Goal: Book appointment/travel/reservation

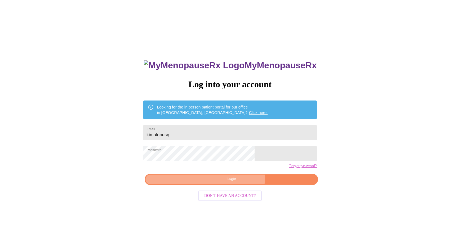
click at [236, 183] on span "Login" at bounding box center [231, 179] width 161 height 7
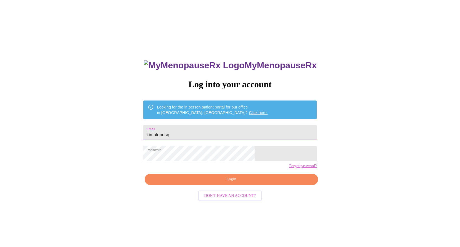
drag, startPoint x: 211, startPoint y: 131, endPoint x: 175, endPoint y: 137, distance: 36.6
click at [175, 137] on input "kimalonesq" at bounding box center [229, 132] width 173 height 15
type input "k"
type input "[EMAIL_ADDRESS][DOMAIN_NAME]"
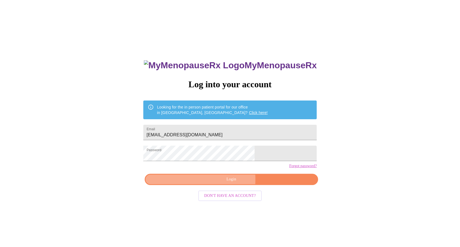
click at [185, 183] on span "Login" at bounding box center [231, 179] width 161 height 7
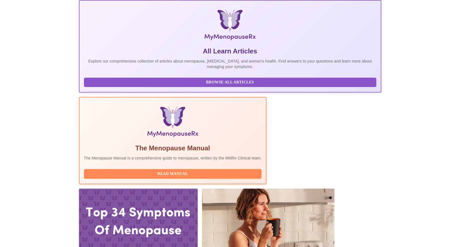
scroll to position [81, 0]
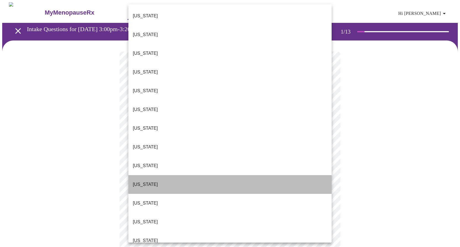
click at [281, 175] on li "[US_STATE]" at bounding box center [229, 184] width 203 height 19
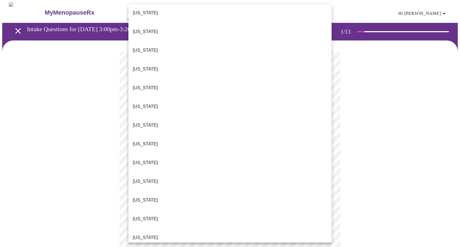
scroll to position [392, 0]
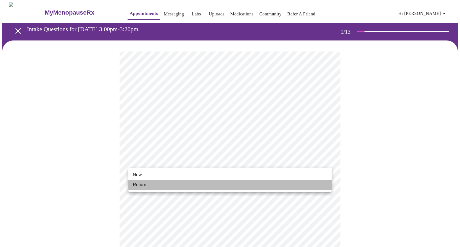
click at [205, 183] on li "Return" at bounding box center [229, 185] width 203 height 10
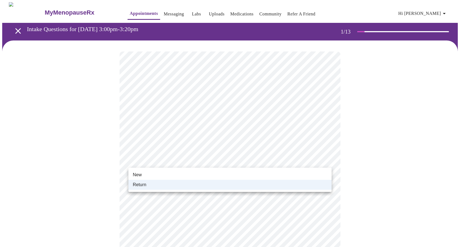
click at [375, 163] on div at bounding box center [230, 123] width 460 height 247
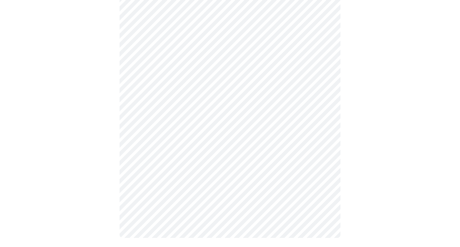
scroll to position [245, 0]
click at [327, 177] on body "MyMenopauseRx Appointments Messaging Labs Uploads Medications Community Refer a…" at bounding box center [229, 3] width 455 height 493
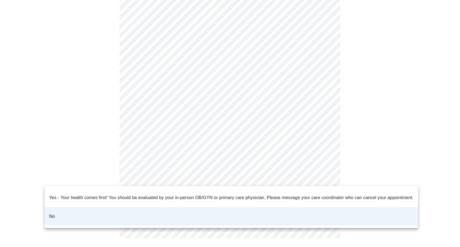
click at [341, 166] on div at bounding box center [230, 123] width 460 height 247
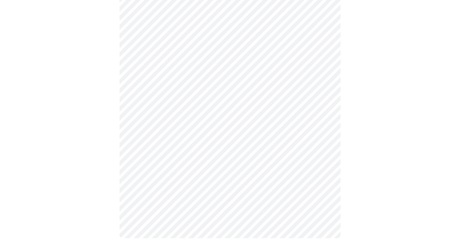
scroll to position [0, 0]
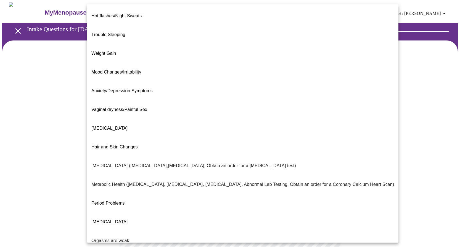
click at [327, 114] on body "MyMenopauseRx Appointments Messaging Labs Uploads Medications Community Refer a…" at bounding box center [229, 167] width 455 height 331
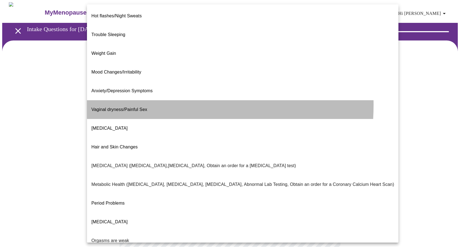
click at [138, 107] on span "Vaginal dryness/Painful Sex" at bounding box center [119, 109] width 56 height 5
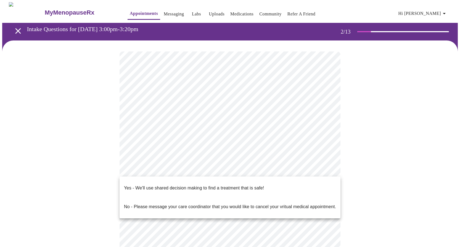
click at [326, 169] on body "MyMenopauseRx Appointments Messaging Labs Uploads Medications Community Refer a…" at bounding box center [229, 166] width 455 height 328
click at [283, 183] on li "Yes - We'll use shared decision making to find a treatment that is safe!" at bounding box center [229, 188] width 221 height 19
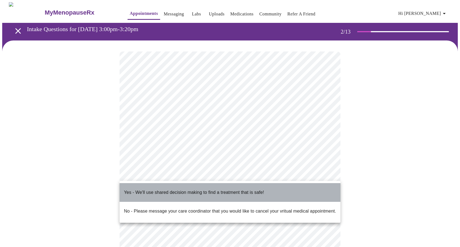
click at [308, 188] on li "Yes - We'll use shared decision making to find a treatment that is safe!" at bounding box center [229, 192] width 221 height 19
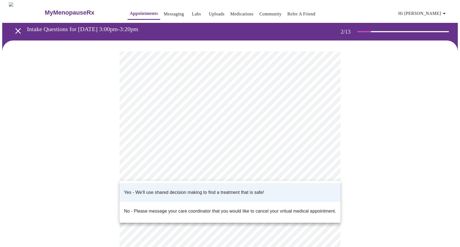
click at [313, 171] on div at bounding box center [230, 123] width 460 height 247
click at [402, 179] on div at bounding box center [230, 123] width 460 height 247
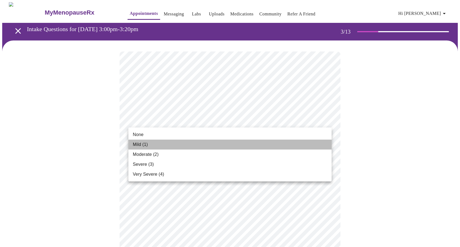
click at [186, 142] on li "Mild (1)" at bounding box center [229, 145] width 203 height 10
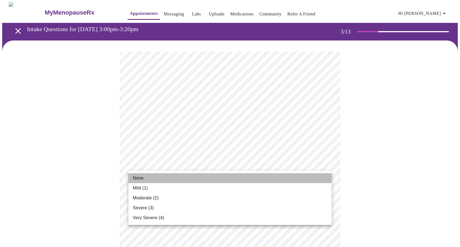
click at [239, 176] on li "None" at bounding box center [229, 179] width 203 height 10
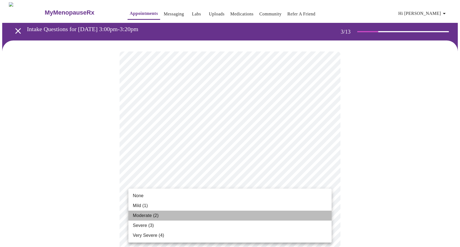
click at [183, 215] on li "Moderate (2)" at bounding box center [229, 216] width 203 height 10
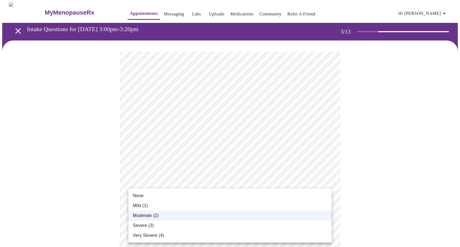
click at [285, 214] on li "Moderate (2)" at bounding box center [229, 216] width 203 height 10
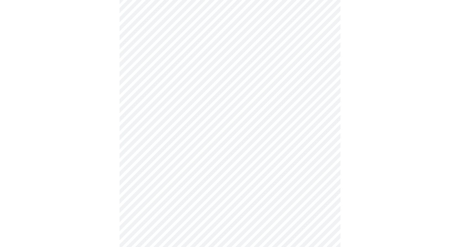
scroll to position [181, 0]
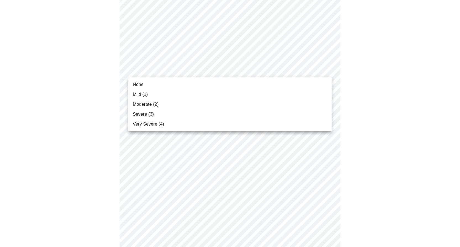
click at [328, 70] on body "MyMenopauseRx Appointments Messaging Labs Uploads Medications Community Refer a…" at bounding box center [229, 175] width 455 height 708
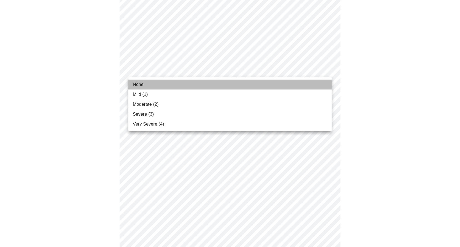
click at [275, 81] on li "None" at bounding box center [229, 85] width 203 height 10
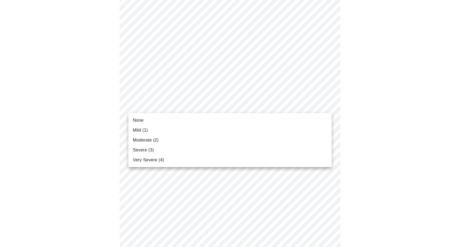
click at [327, 105] on body "MyMenopauseRx Appointments Messaging Labs Uploads Medications Community Refer a…" at bounding box center [229, 171] width 455 height 701
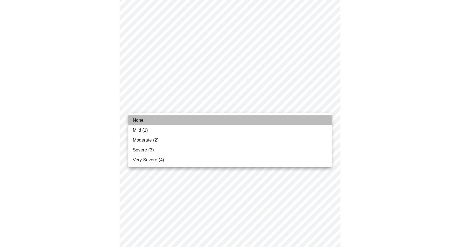
click at [274, 118] on li "None" at bounding box center [229, 121] width 203 height 10
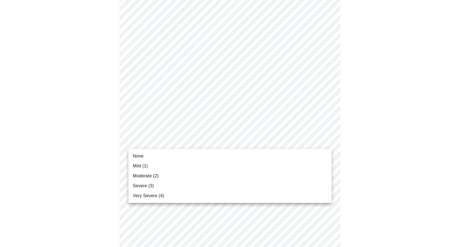
click at [327, 141] on body "MyMenopauseRx Appointments Messaging Labs Uploads Medications Community Refer a…" at bounding box center [229, 168] width 455 height 694
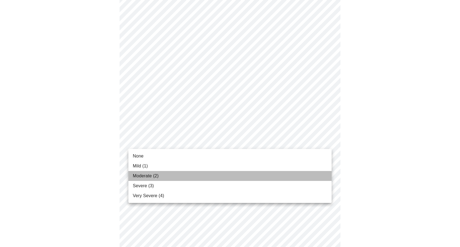
click at [169, 176] on li "Moderate (2)" at bounding box center [229, 176] width 203 height 10
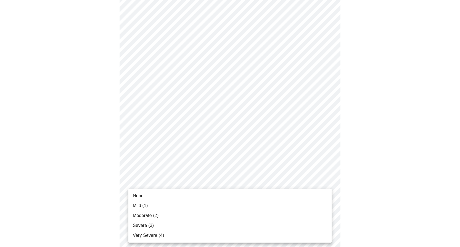
click at [327, 185] on body "MyMenopauseRx Appointments Messaging Labs Uploads Medications Community Refer a…" at bounding box center [229, 164] width 455 height 686
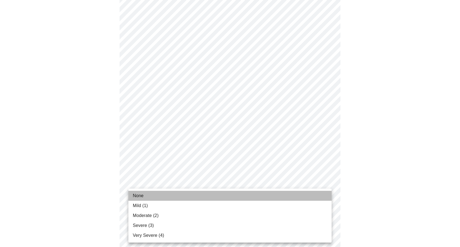
click at [294, 194] on li "None" at bounding box center [229, 196] width 203 height 10
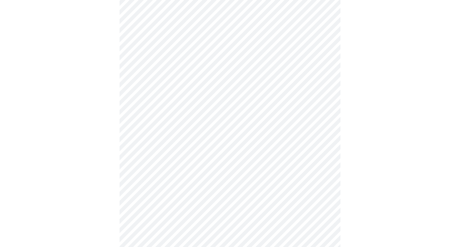
scroll to position [318, 0]
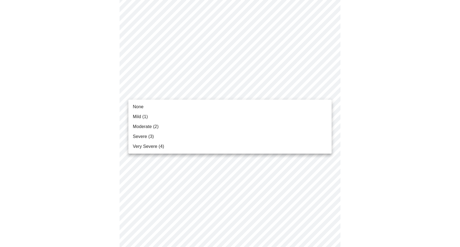
click at [328, 94] on body "MyMenopauseRx Appointments Messaging Labs Uploads Medications Community Refer a…" at bounding box center [229, 24] width 455 height 679
click at [162, 126] on li "Moderate (2)" at bounding box center [229, 127] width 203 height 10
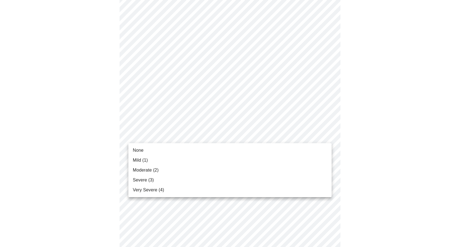
click at [327, 136] on body "MyMenopauseRx Appointments Messaging Labs Uploads Medications Community Refer a…" at bounding box center [229, 20] width 455 height 671
click at [229, 149] on li "None" at bounding box center [229, 151] width 203 height 10
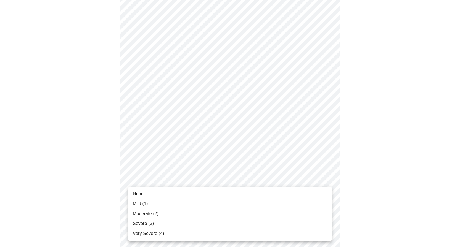
click at [327, 178] on body "MyMenopauseRx Appointments Messaging Labs Uploads Medications Community Refer a…" at bounding box center [229, 17] width 455 height 664
click at [161, 215] on li "Moderate (2)" at bounding box center [229, 214] width 203 height 10
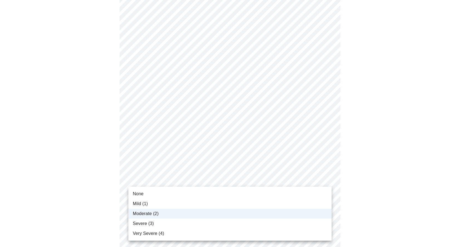
click at [361, 208] on div at bounding box center [230, 123] width 460 height 247
click at [362, 212] on div at bounding box center [230, 123] width 460 height 247
click at [358, 202] on div at bounding box center [230, 123] width 460 height 247
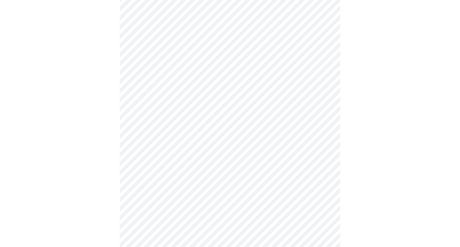
click at [116, 226] on div at bounding box center [229, 32] width 455 height 618
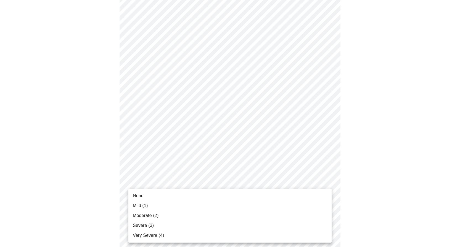
click at [136, 225] on body "MyMenopauseRx Appointments Messaging Labs Uploads Medications Community Refer a…" at bounding box center [229, 13] width 455 height 656
click at [395, 192] on div at bounding box center [230, 123] width 460 height 247
click at [40, 229] on div at bounding box center [230, 123] width 460 height 247
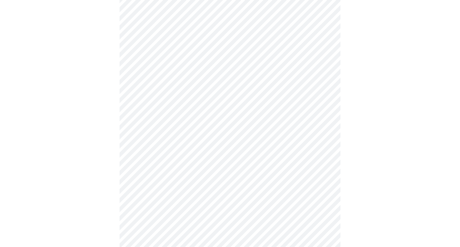
click at [325, 225] on body "MyMenopauseRx Appointments Messaging Labs Uploads Medications Community Refer a…" at bounding box center [229, 13] width 455 height 656
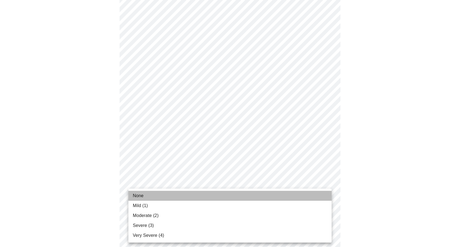
click at [217, 198] on li "None" at bounding box center [229, 196] width 203 height 10
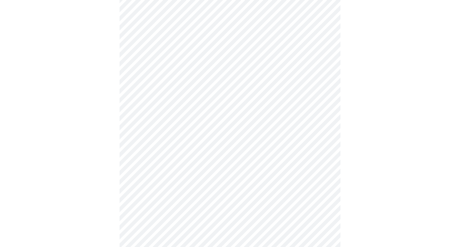
click at [109, 236] on div at bounding box center [229, 28] width 455 height 610
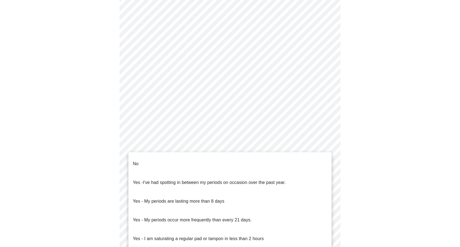
click at [326, 206] on body "MyMenopauseRx Appointments Messaging Labs Uploads Medications Community Refer a…" at bounding box center [229, 154] width 455 height 521
click at [362, 198] on div at bounding box center [230, 123] width 460 height 247
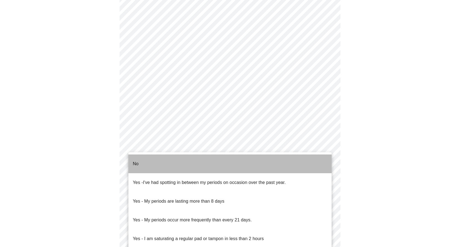
click at [206, 164] on li "No" at bounding box center [229, 164] width 203 height 19
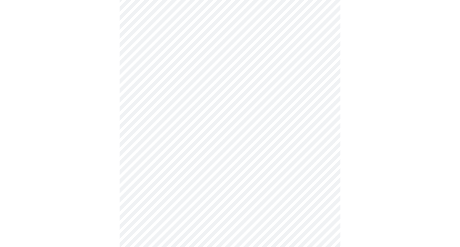
click at [101, 228] on div at bounding box center [229, 171] width 455 height 479
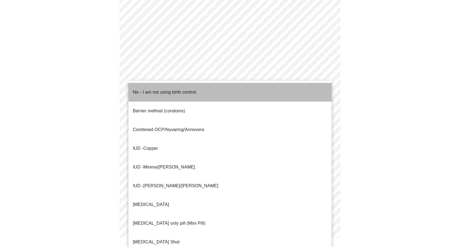
click at [243, 86] on li "No - I am not using birth control." at bounding box center [229, 92] width 203 height 19
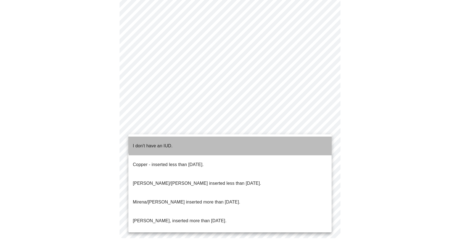
click at [244, 139] on li "I don't have an IUD." at bounding box center [229, 146] width 203 height 19
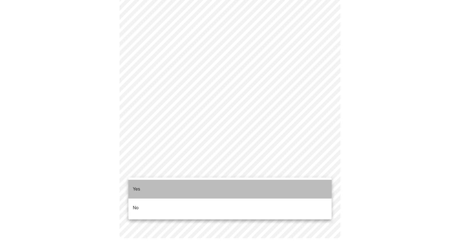
click at [227, 182] on li "Yes" at bounding box center [229, 189] width 203 height 19
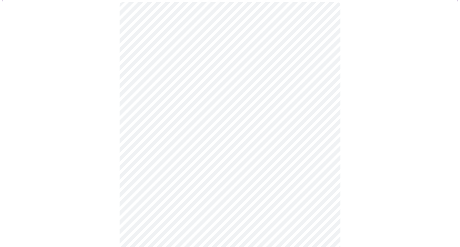
scroll to position [49, 0]
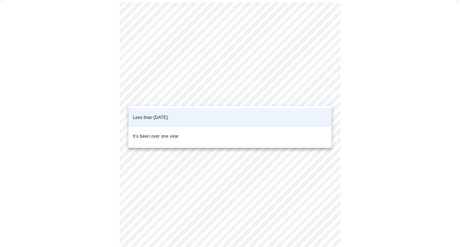
click at [325, 96] on body "MyMenopauseRx Appointments Messaging Labs Uploads Medications Community Refer a…" at bounding box center [229, 156] width 455 height 407
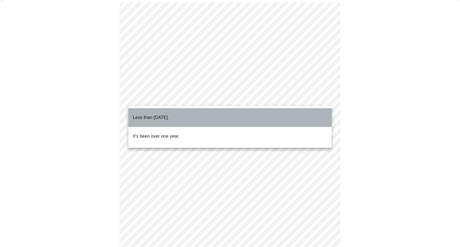
click at [311, 111] on li "Less than [DATE]." at bounding box center [229, 117] width 203 height 19
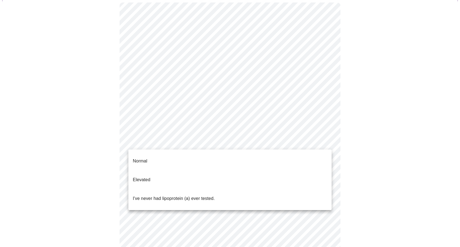
click at [325, 142] on body "MyMenopauseRx Appointments Messaging Labs Uploads Medications Community Refer a…" at bounding box center [229, 156] width 455 height 407
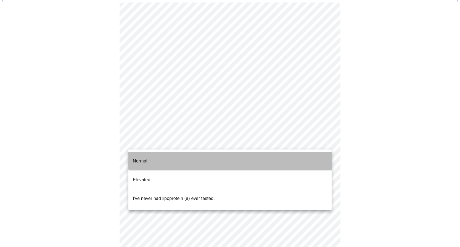
click at [288, 155] on li "Normal" at bounding box center [229, 161] width 203 height 19
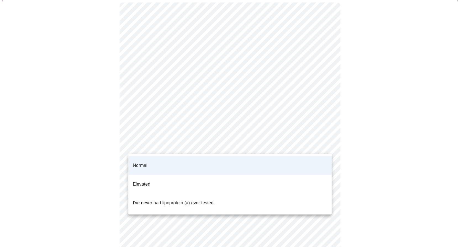
click at [364, 157] on div at bounding box center [230, 123] width 460 height 247
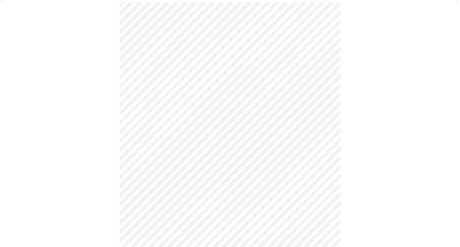
click at [342, 219] on div at bounding box center [229, 174] width 455 height 366
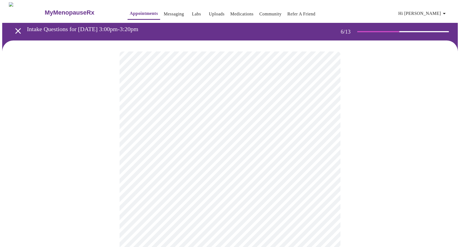
click at [377, 225] on div at bounding box center [229, 161] width 455 height 241
click at [366, 225] on div at bounding box center [229, 161] width 455 height 241
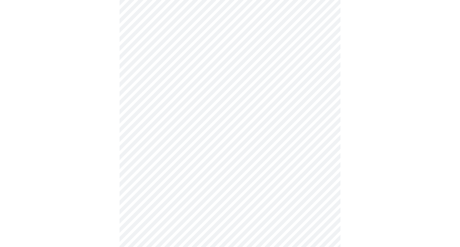
scroll to position [1434, 0]
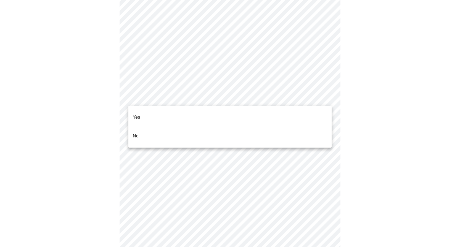
click at [198, 129] on li "No" at bounding box center [229, 136] width 203 height 19
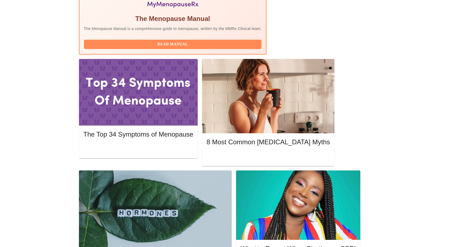
scroll to position [176, 0]
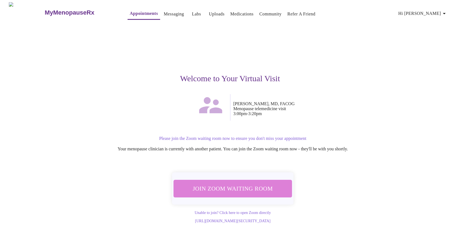
click at [255, 184] on span "Join Zoom Waiting Room" at bounding box center [233, 189] width 104 height 10
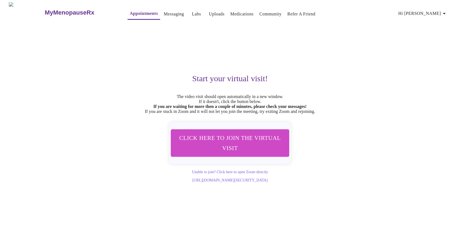
click at [320, 40] on div "Start your virtual visit! The video visit should open automatically in a new wi…" at bounding box center [230, 103] width 340 height 160
click at [246, 148] on span "Click here to join the virtual visit" at bounding box center [230, 143] width 104 height 20
